Goal: Transaction & Acquisition: Purchase product/service

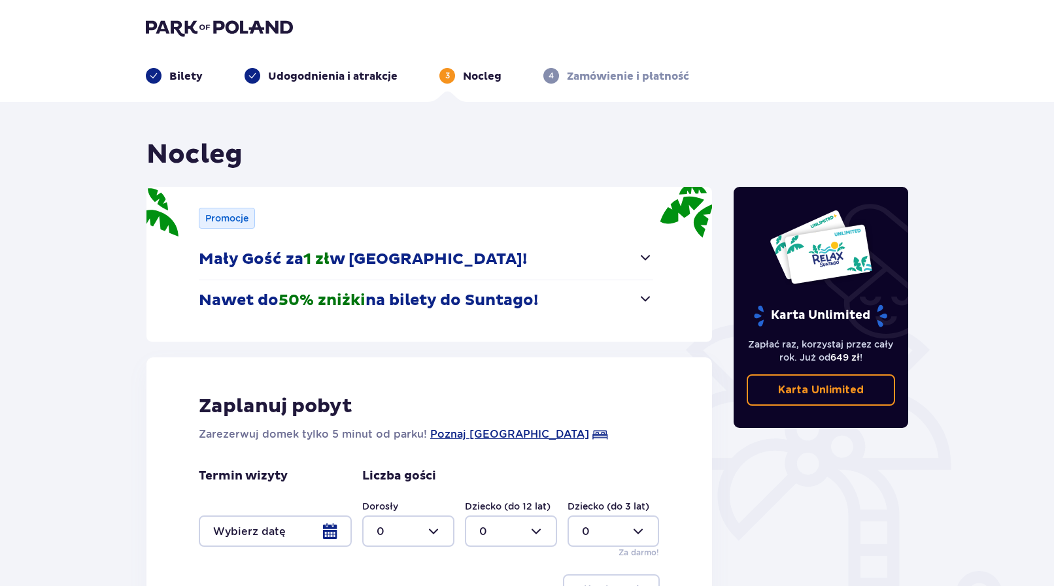
click at [204, 22] on img at bounding box center [219, 27] width 147 height 18
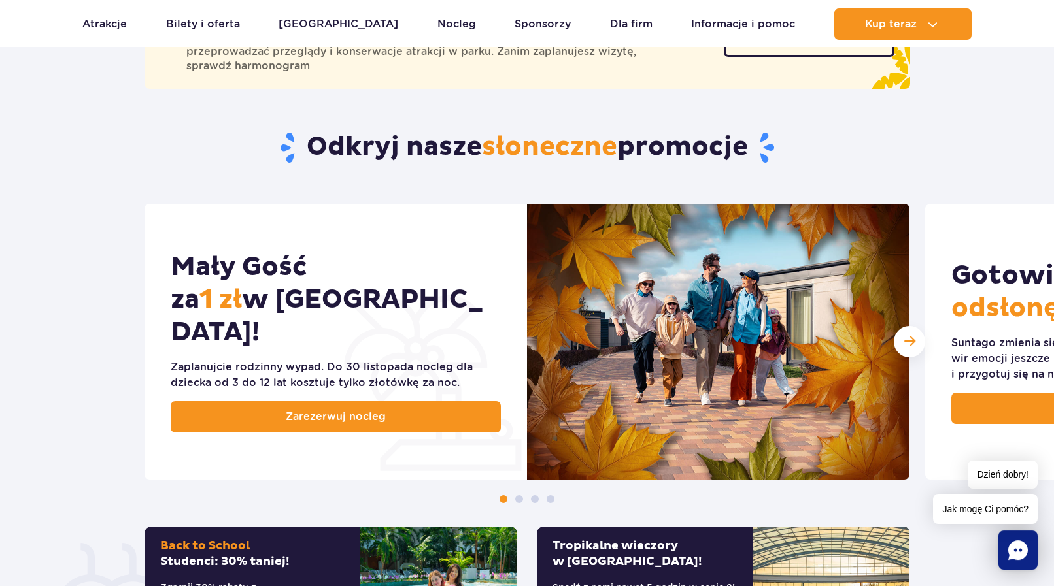
scroll to position [578, 0]
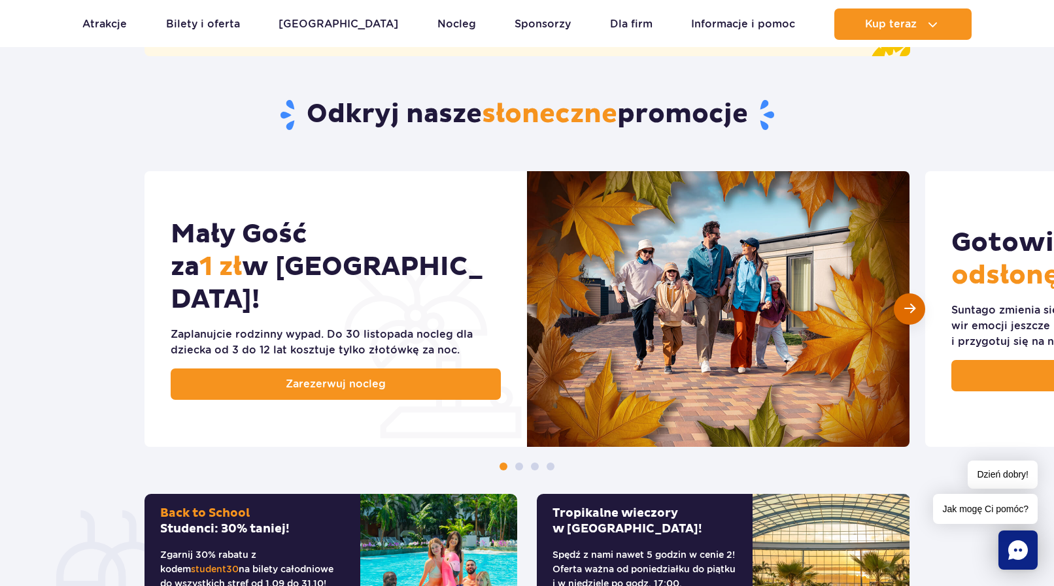
click at [905, 311] on span "Następny slajd" at bounding box center [909, 309] width 11 height 12
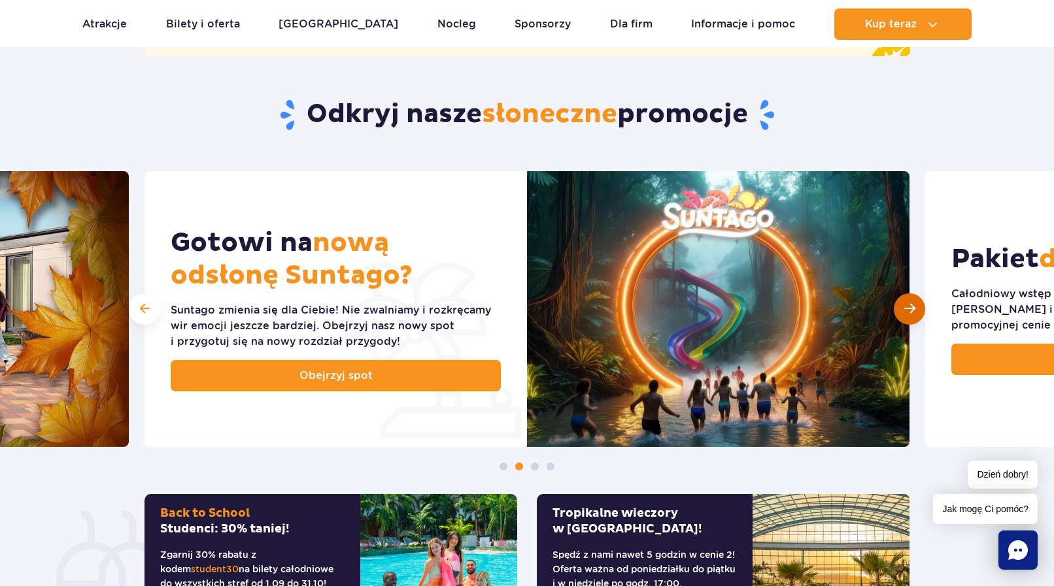
click at [905, 311] on span "Następny slajd" at bounding box center [909, 309] width 11 height 12
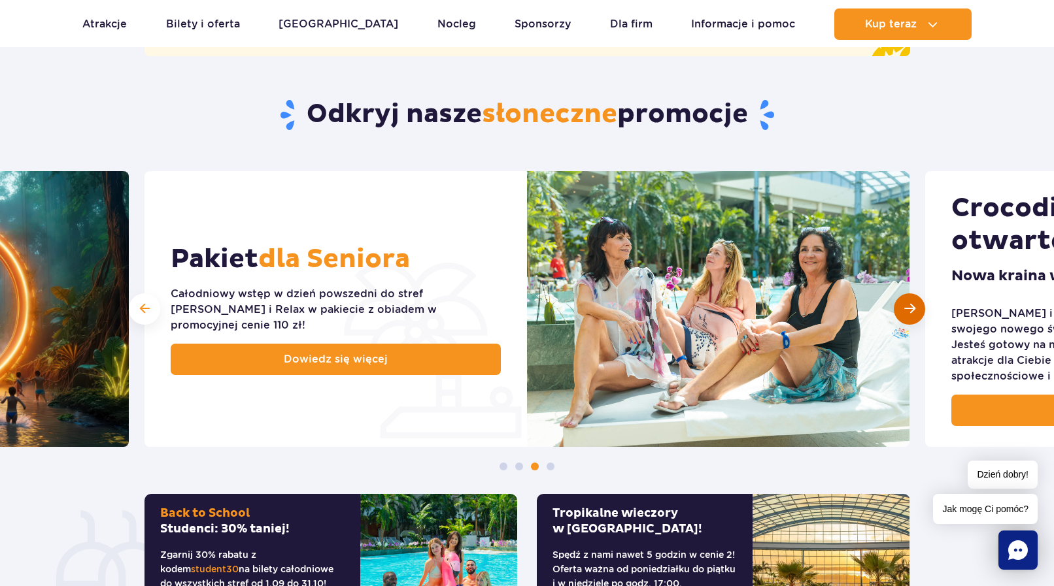
click at [905, 311] on span "Następny slajd" at bounding box center [909, 309] width 11 height 12
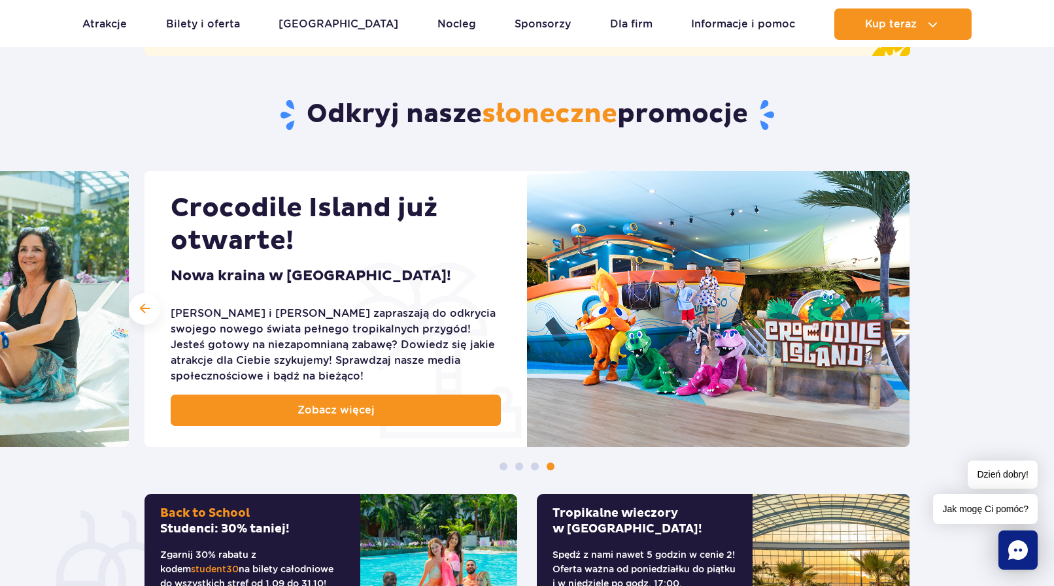
click at [905, 311] on img at bounding box center [718, 309] width 382 height 276
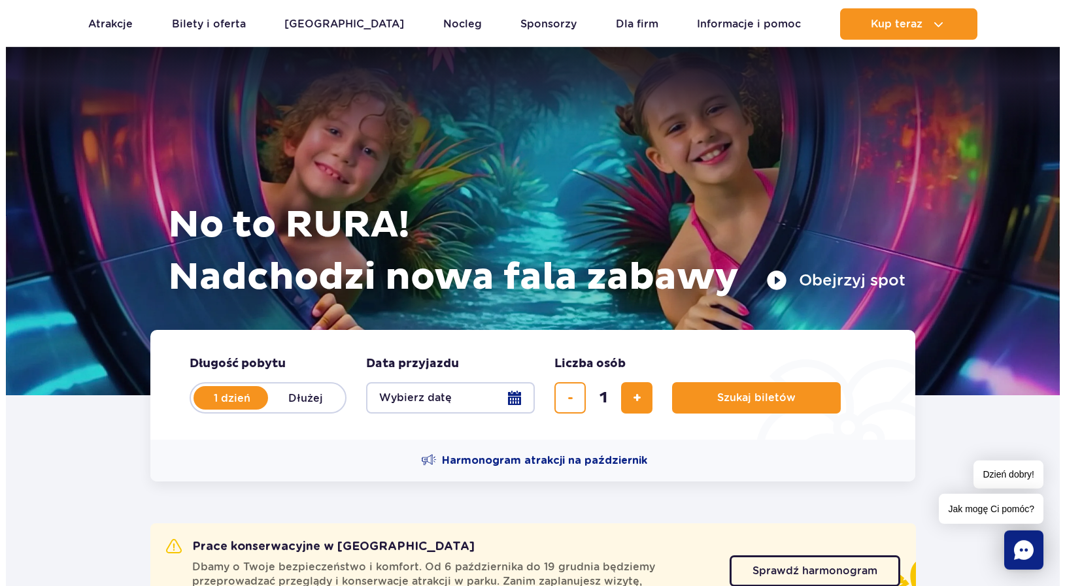
scroll to position [0, 0]
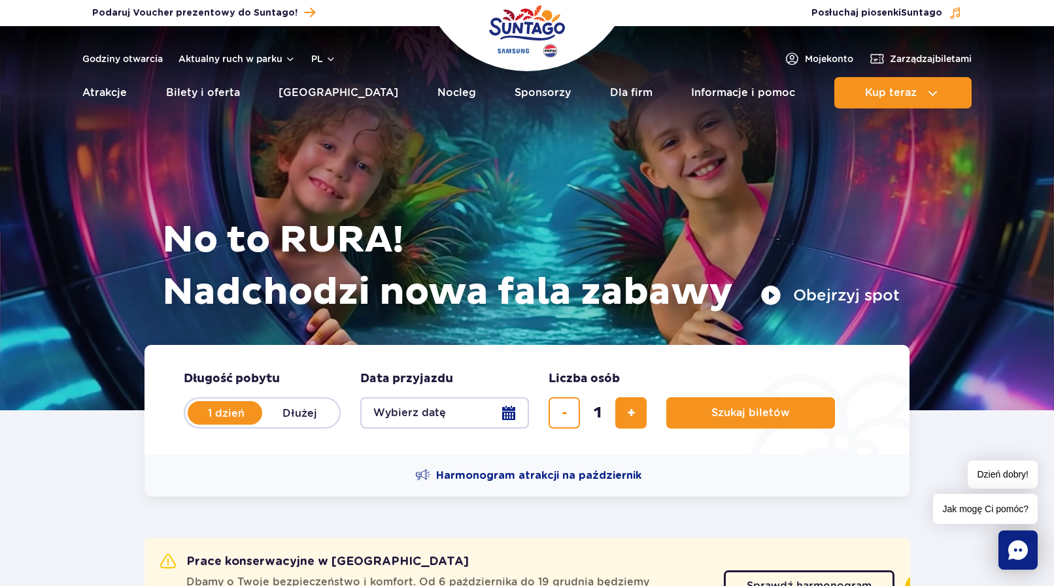
click at [287, 415] on label "Dłużej" at bounding box center [299, 412] width 75 height 27
click at [277, 424] on input "Dłużej" at bounding box center [269, 425] width 14 height 3
radio input "false"
radio input "true"
click at [484, 420] on button "Wybierz datę" at bounding box center [444, 413] width 169 height 31
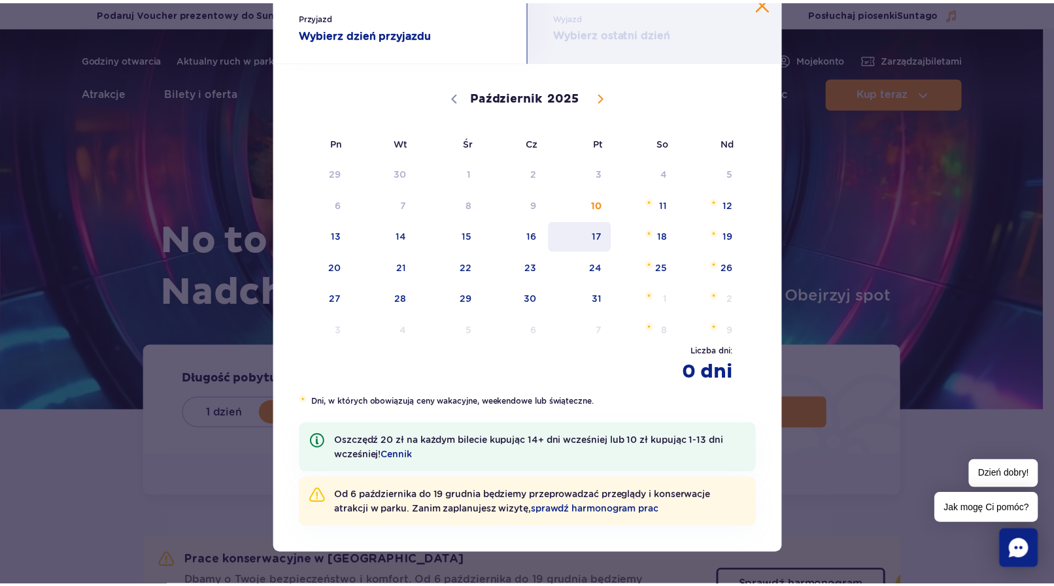
scroll to position [50, 0]
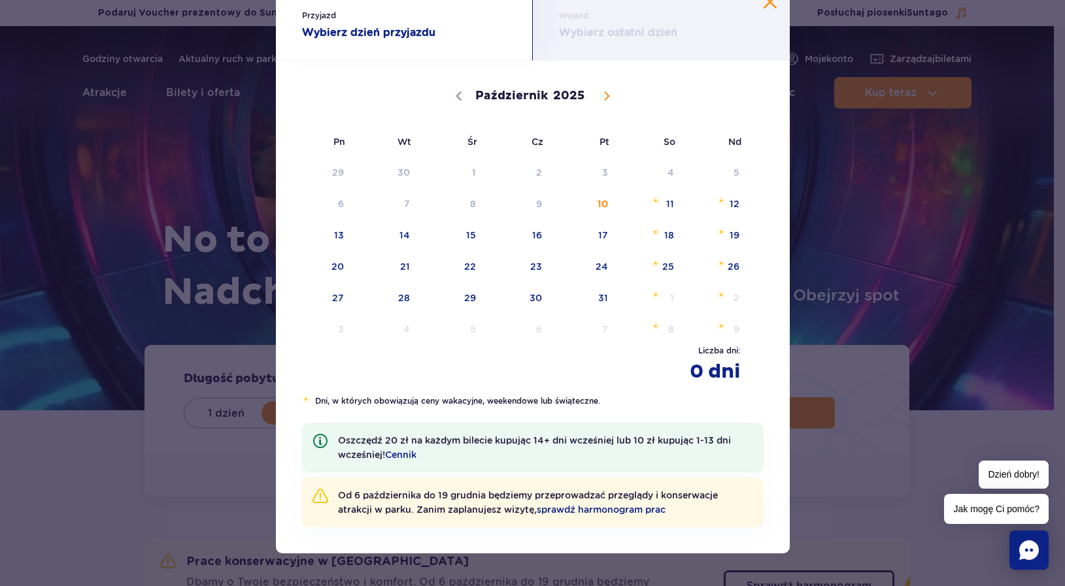
click at [596, 93] on span at bounding box center [607, 96] width 22 height 22
select select "10"
click at [402, 201] on span "4" at bounding box center [387, 204] width 66 height 30
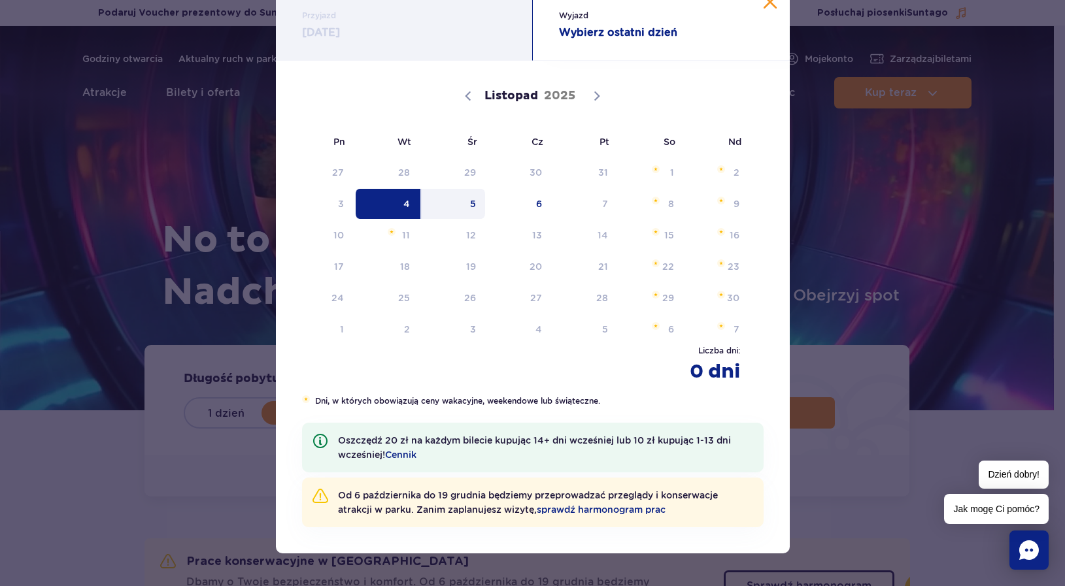
click at [475, 203] on span "5" at bounding box center [453, 204] width 66 height 30
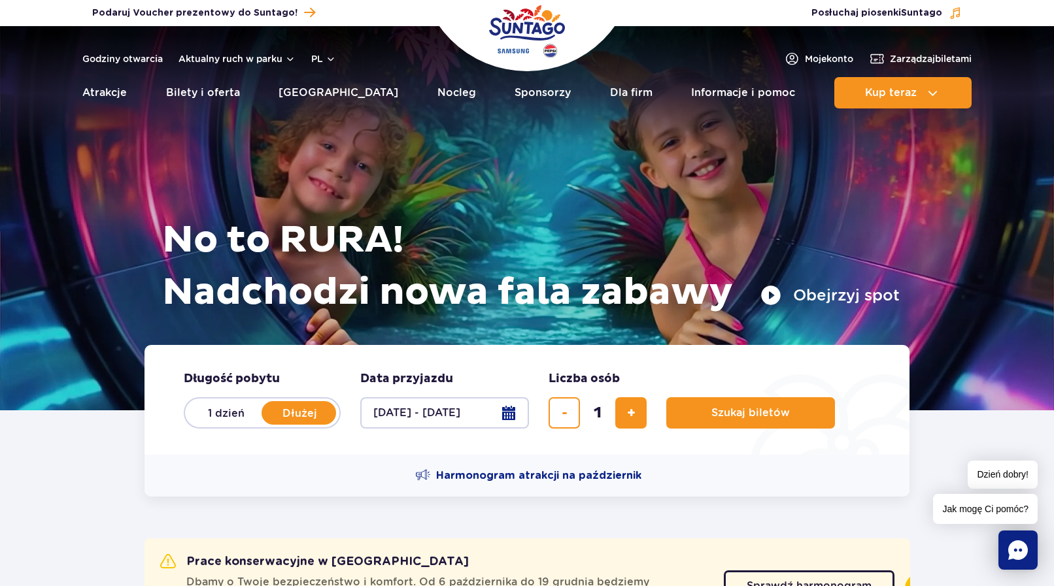
click at [509, 410] on button "04.11.25 - 05.11.25" at bounding box center [444, 413] width 169 height 31
select select "10"
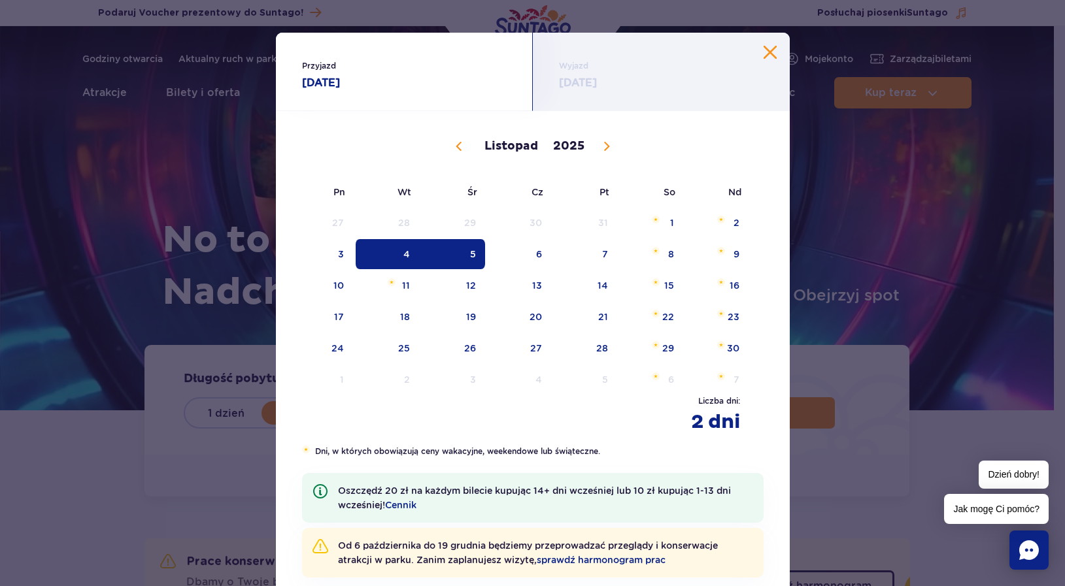
click at [462, 262] on span "5" at bounding box center [453, 254] width 66 height 30
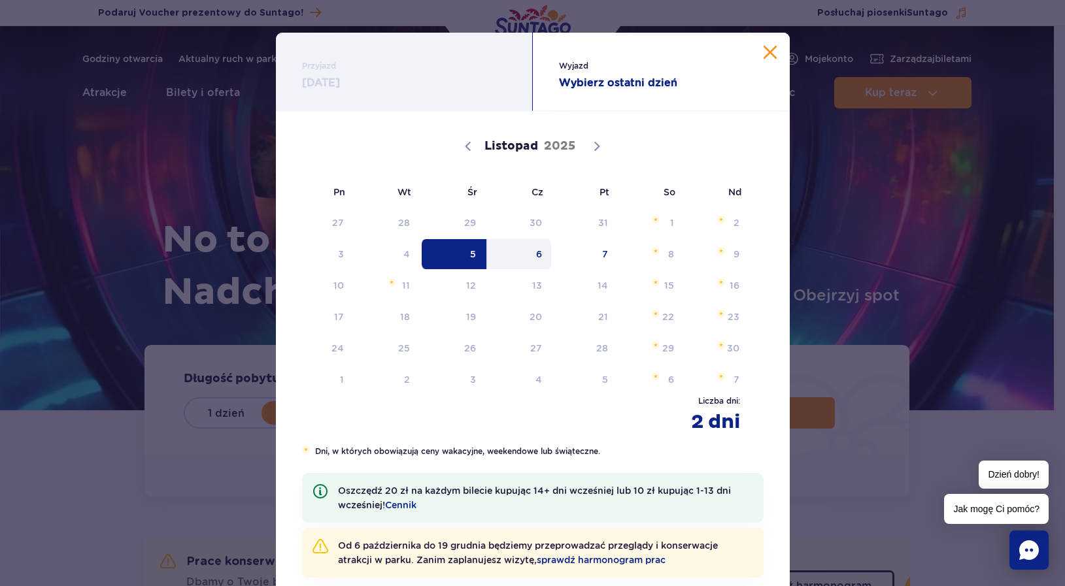
click at [524, 260] on span "6" at bounding box center [519, 254] width 66 height 30
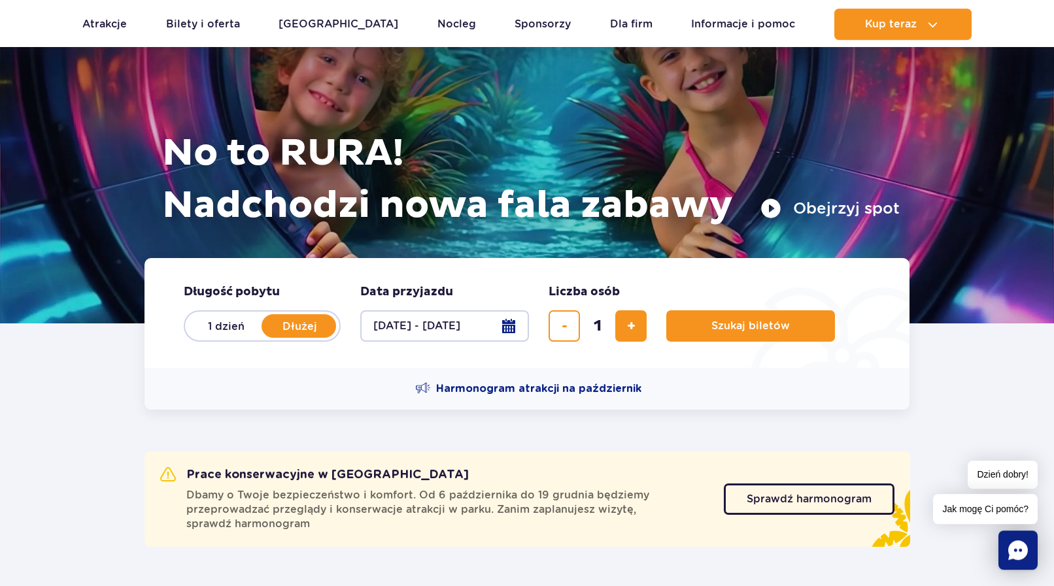
scroll to position [133, 0]
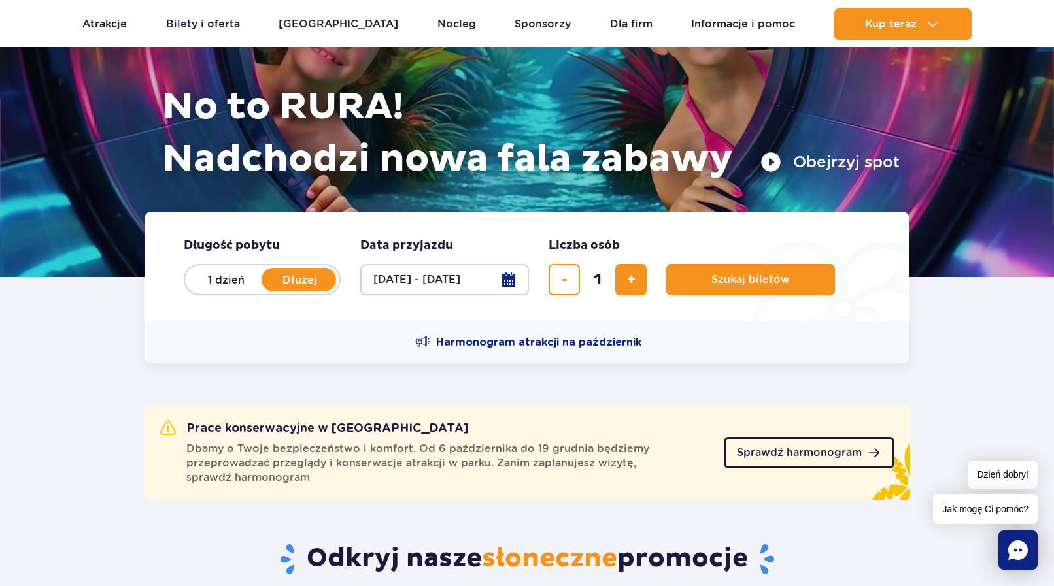
click at [781, 463] on link "Sprawdź harmonogram" at bounding box center [809, 452] width 171 height 31
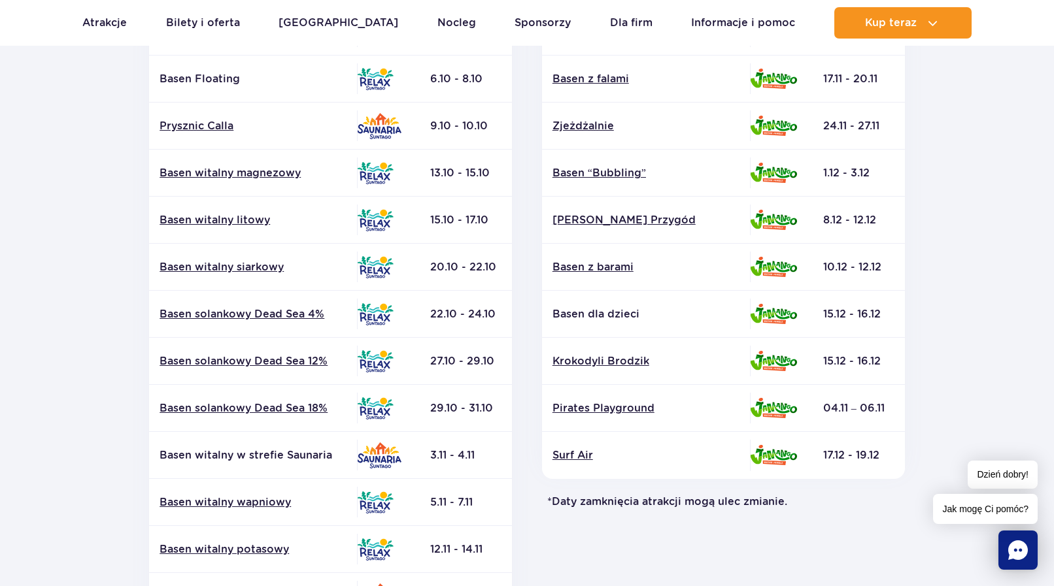
scroll to position [111, 0]
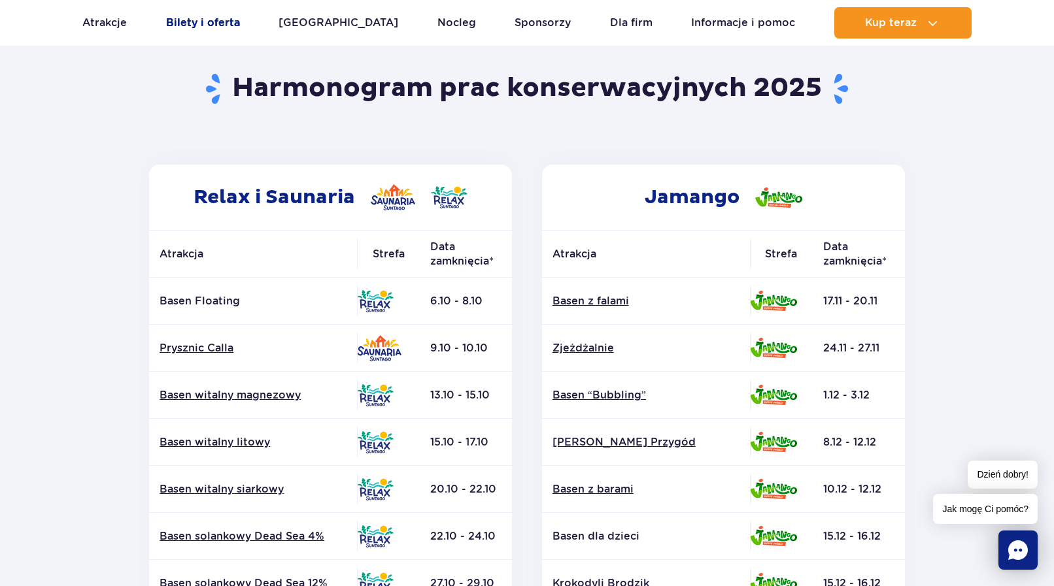
click at [218, 24] on link "Bilety i oferta" at bounding box center [203, 22] width 74 height 31
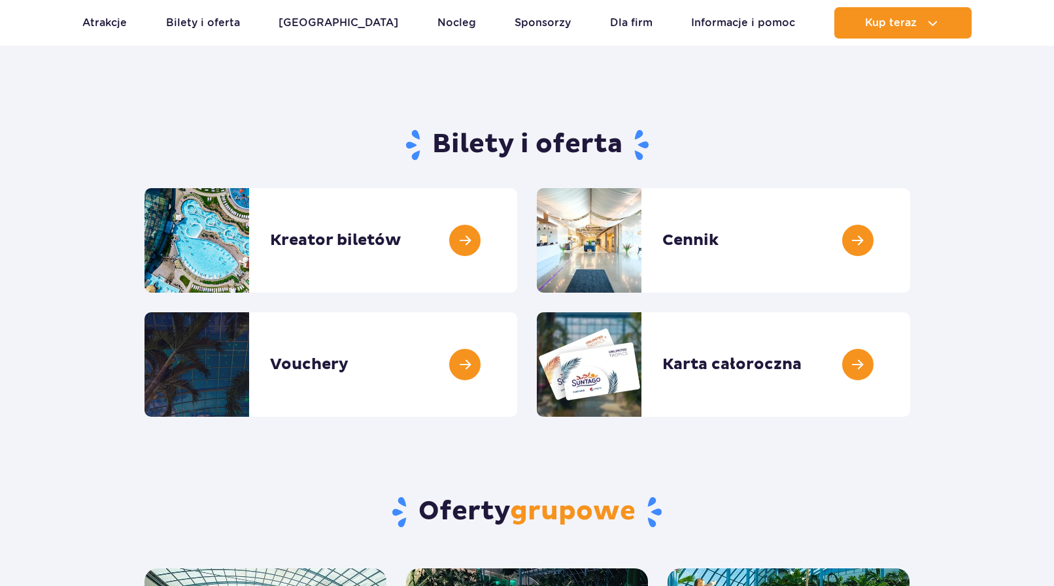
scroll to position [67, 0]
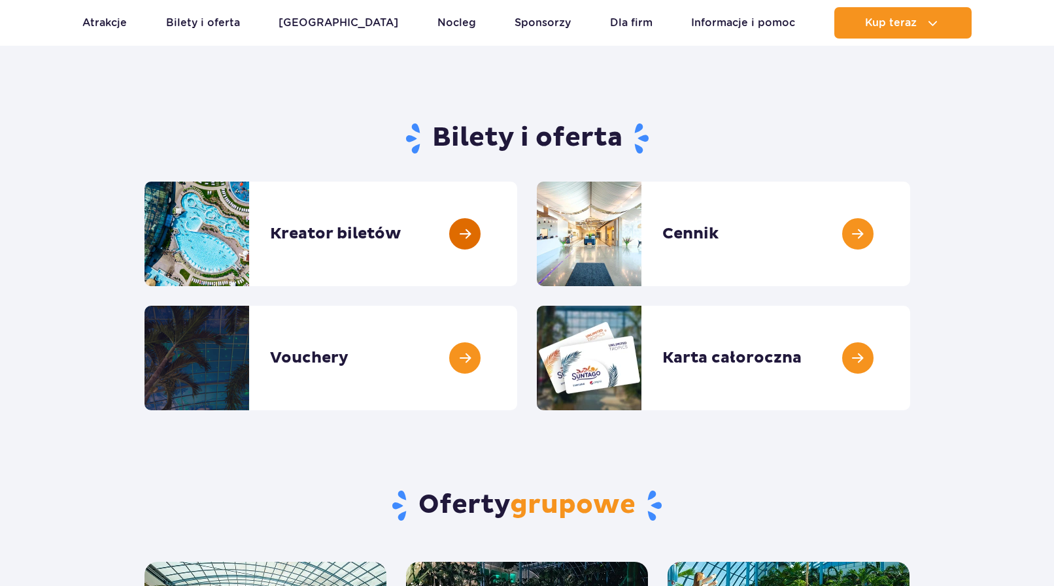
click at [517, 232] on link at bounding box center [517, 234] width 0 height 105
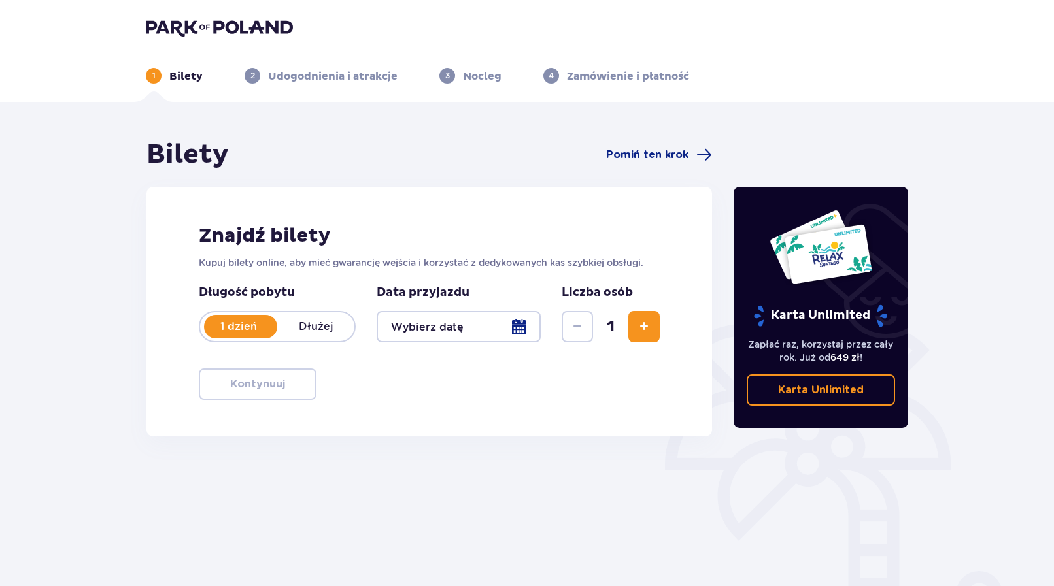
click at [337, 329] on p "Dłużej" at bounding box center [315, 327] width 77 height 14
click at [487, 331] on div at bounding box center [459, 326] width 164 height 31
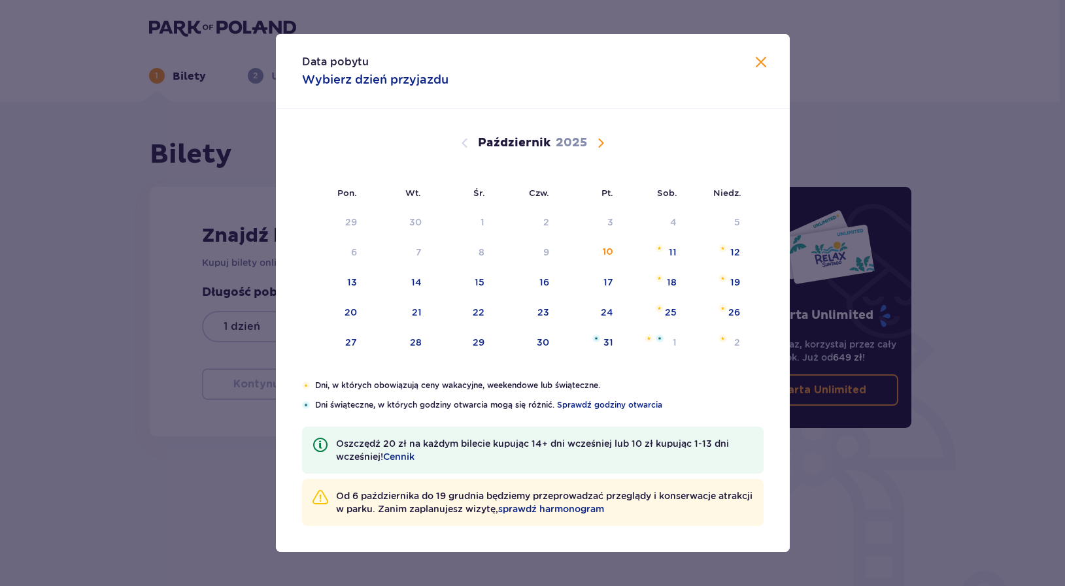
click at [596, 141] on span "Następny miesiąc" at bounding box center [601, 143] width 16 height 16
click at [607, 141] on span "Następny miesiąc" at bounding box center [601, 143] width 16 height 16
click at [466, 142] on span "Poprzedni miesiąc" at bounding box center [465, 143] width 16 height 16
click at [594, 147] on span "Następny miesiąc" at bounding box center [601, 143] width 16 height 16
click at [604, 144] on span "Następny miesiąc" at bounding box center [601, 143] width 16 height 16
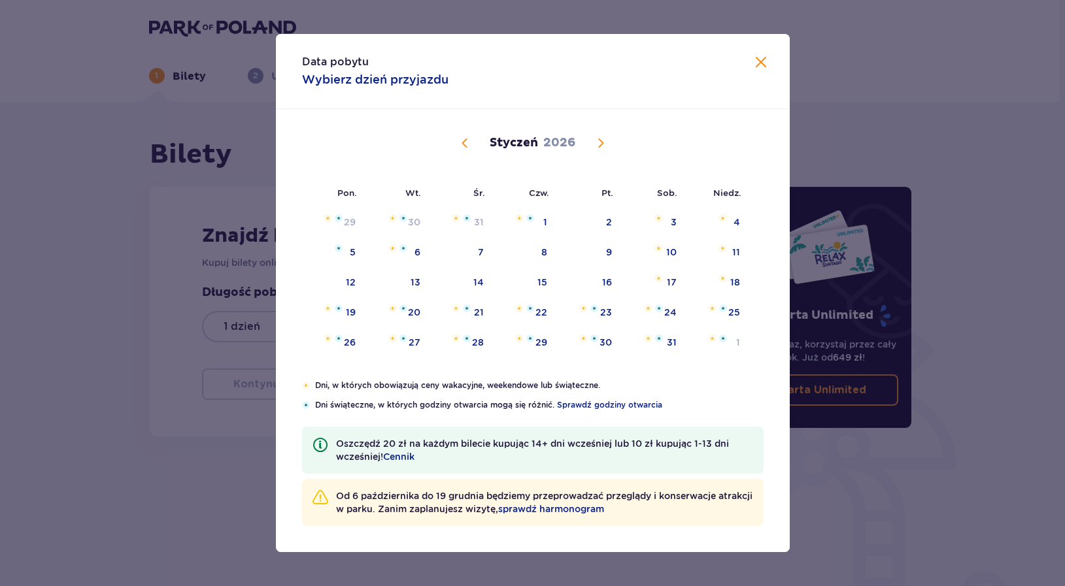
click at [459, 147] on span "Poprzedni miesiąc" at bounding box center [465, 143] width 16 height 16
click at [470, 338] on img at bounding box center [468, 339] width 8 height 8
click at [450, 335] on div "31" at bounding box center [462, 343] width 65 height 29
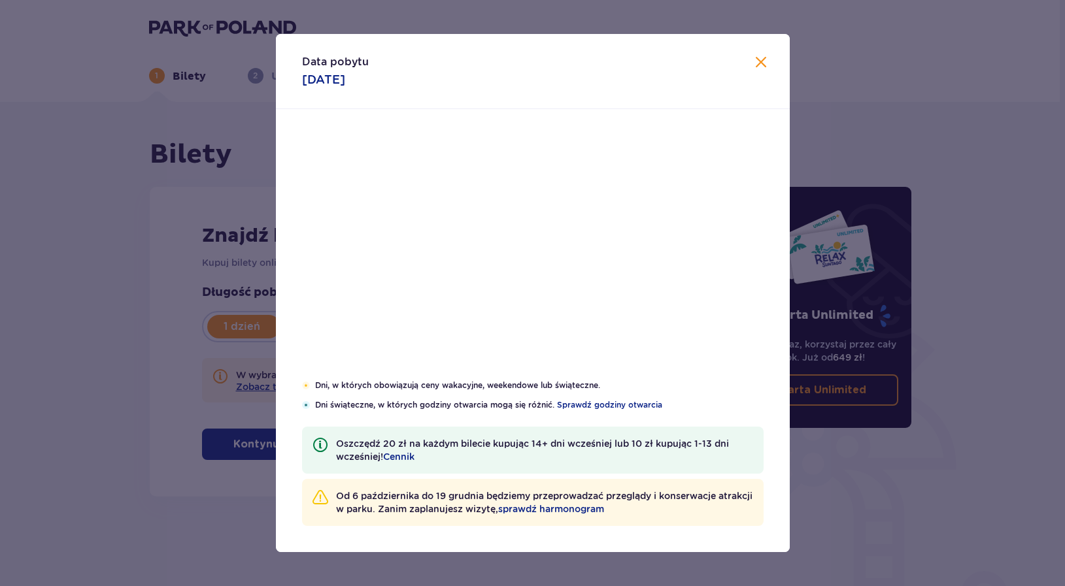
type input "[DATE]"
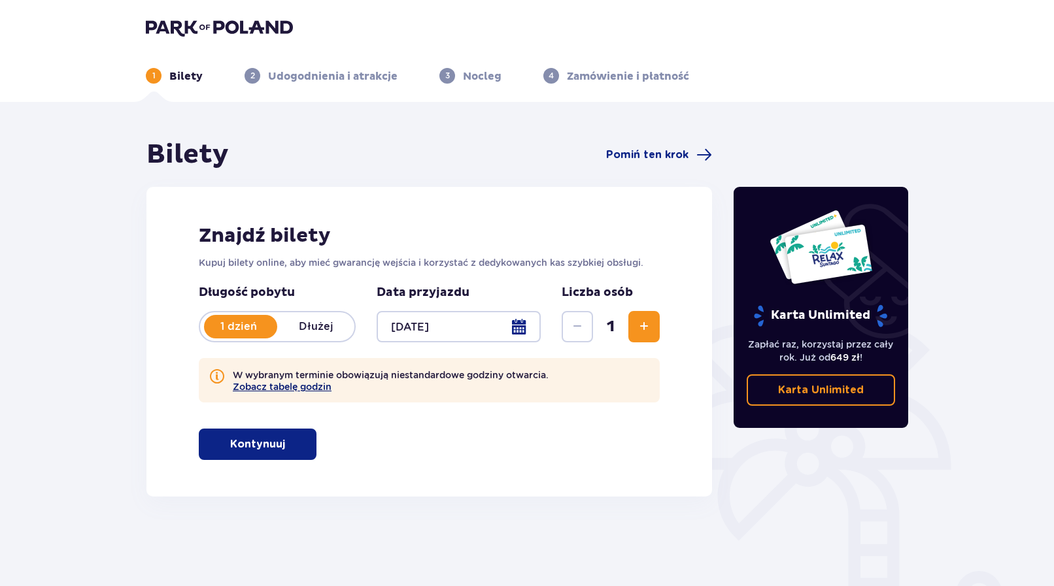
click at [313, 387] on button "Zobacz tabelę godzin" at bounding box center [282, 387] width 99 height 10
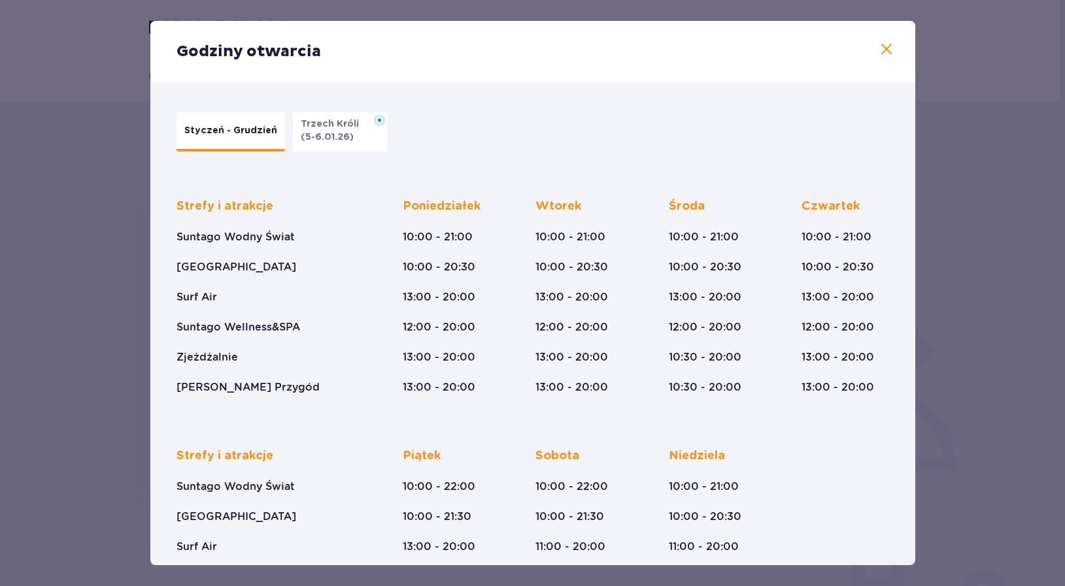
click at [231, 127] on p "Styczeń - Grudzień" at bounding box center [230, 130] width 93 height 13
click at [351, 139] on p "(5-6.01.26)" at bounding box center [327, 137] width 53 height 13
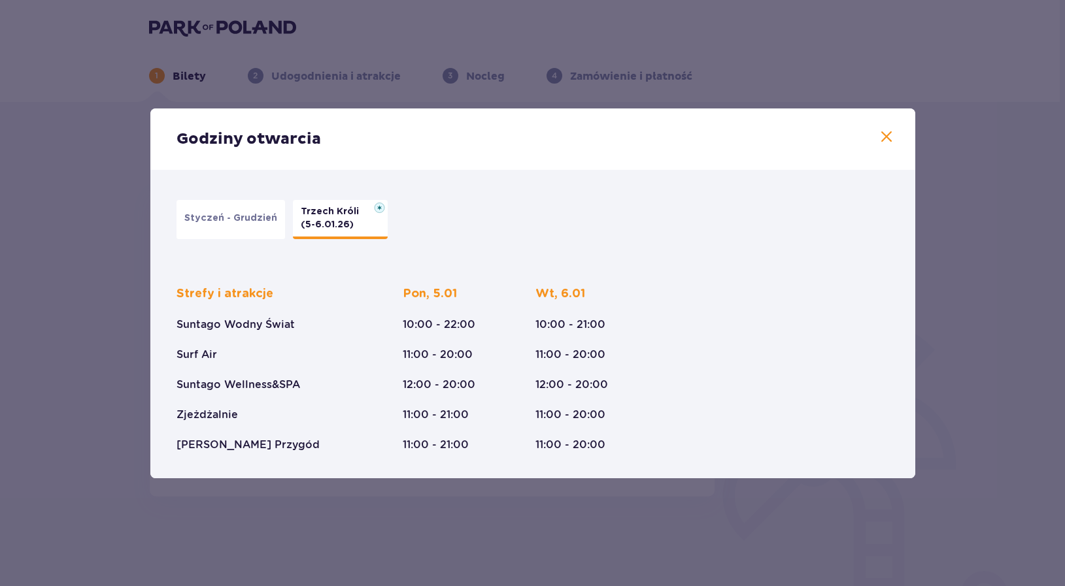
click at [385, 208] on img at bounding box center [379, 208] width 11 height 10
click at [210, 215] on p "Styczeń - Grudzień" at bounding box center [230, 218] width 93 height 13
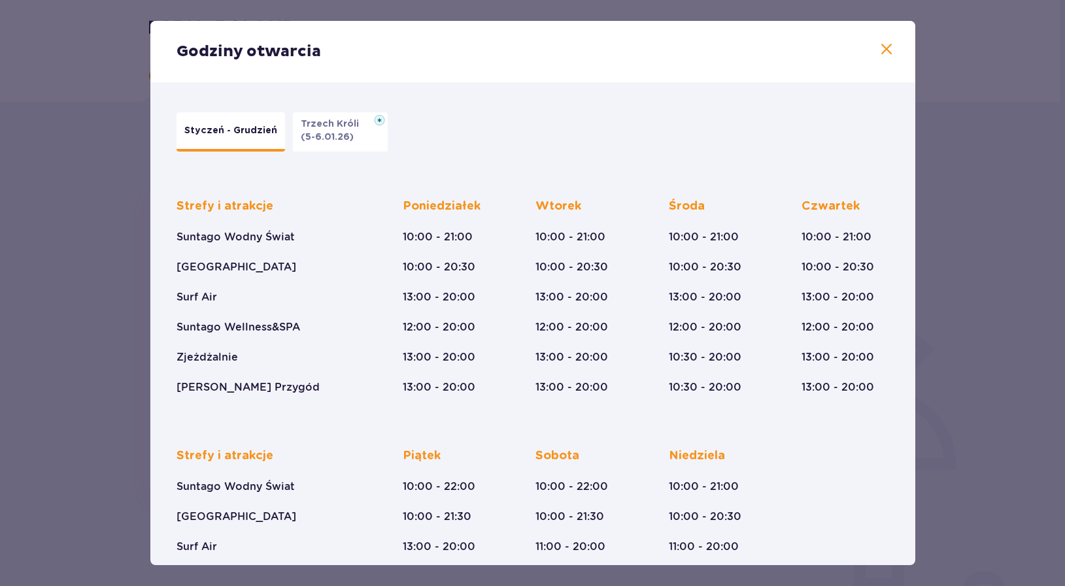
click at [879, 50] on span at bounding box center [887, 50] width 16 height 16
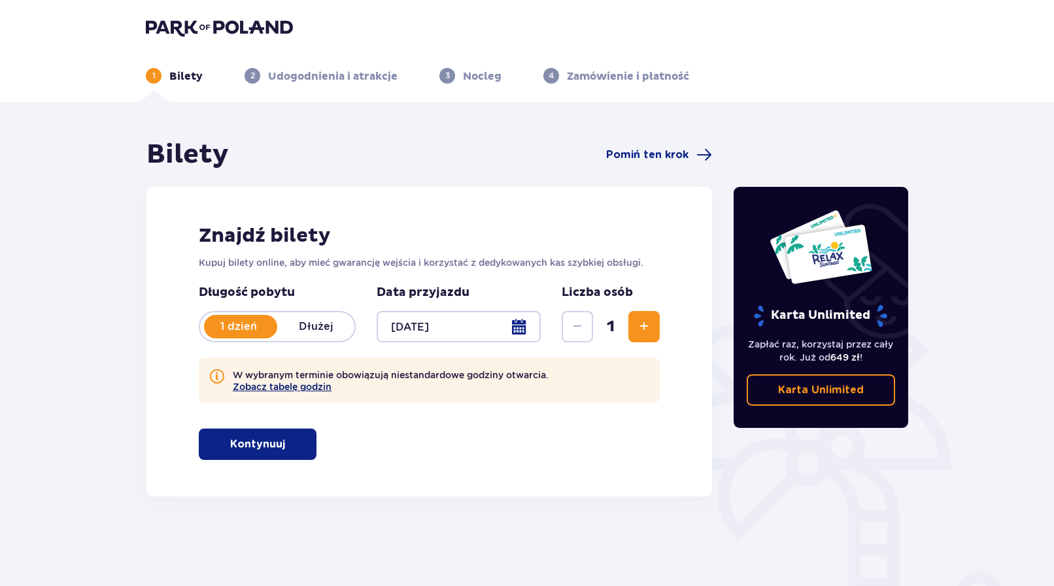
click at [309, 388] on button "Zobacz tabelę godzin" at bounding box center [282, 387] width 99 height 10
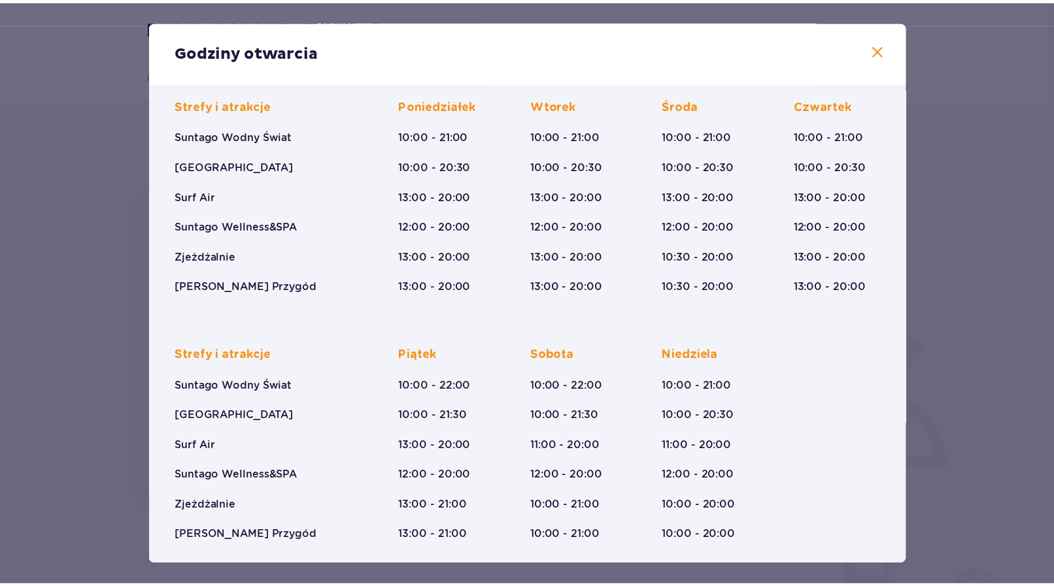
scroll to position [105, 0]
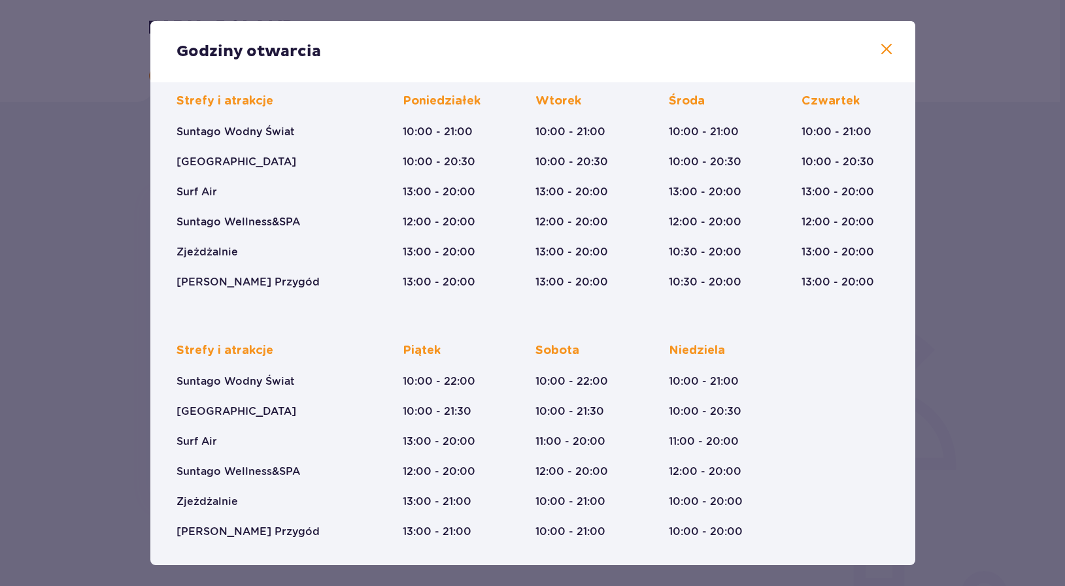
click at [881, 57] on span at bounding box center [887, 50] width 16 height 16
